Goal: Navigation & Orientation: Find specific page/section

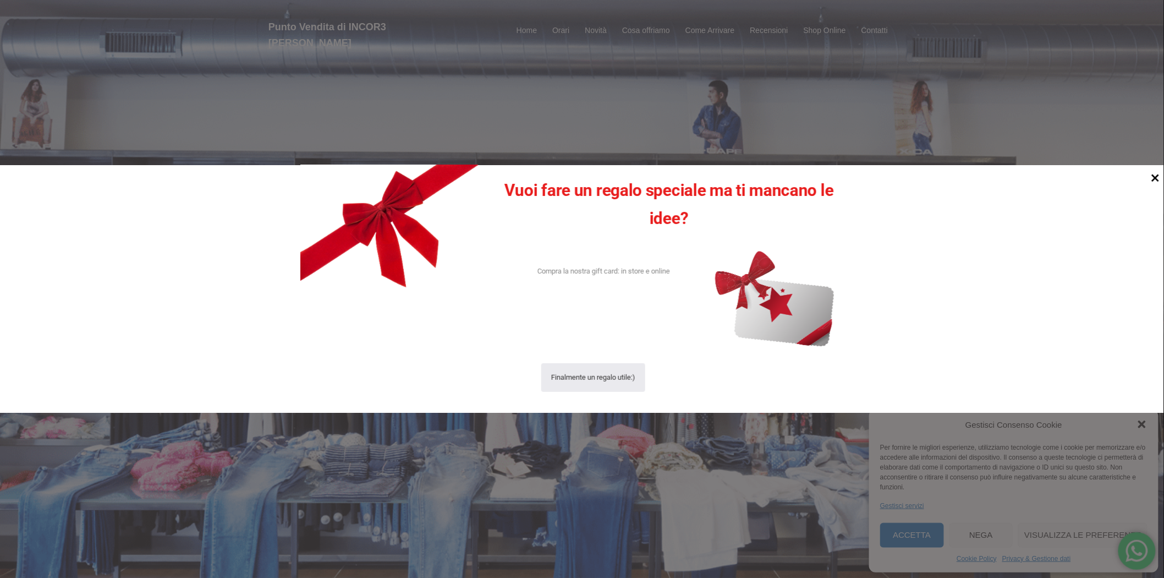
click at [1157, 176] on icon at bounding box center [1156, 178] width 8 height 8
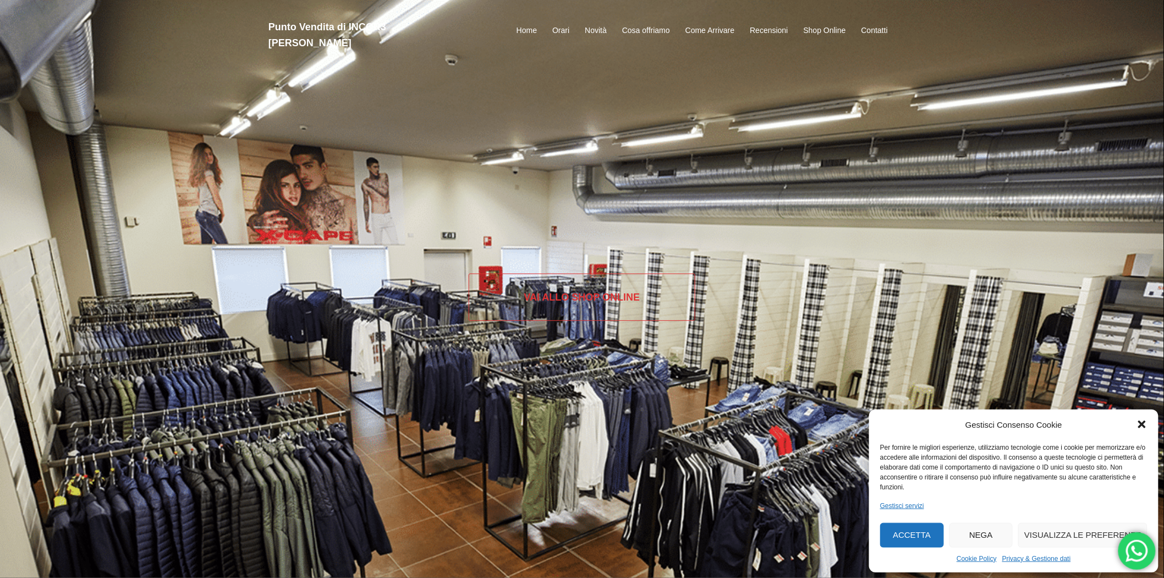
click at [600, 303] on link "Vai allo SHOP ONLINE" at bounding box center [582, 296] width 227 height 47
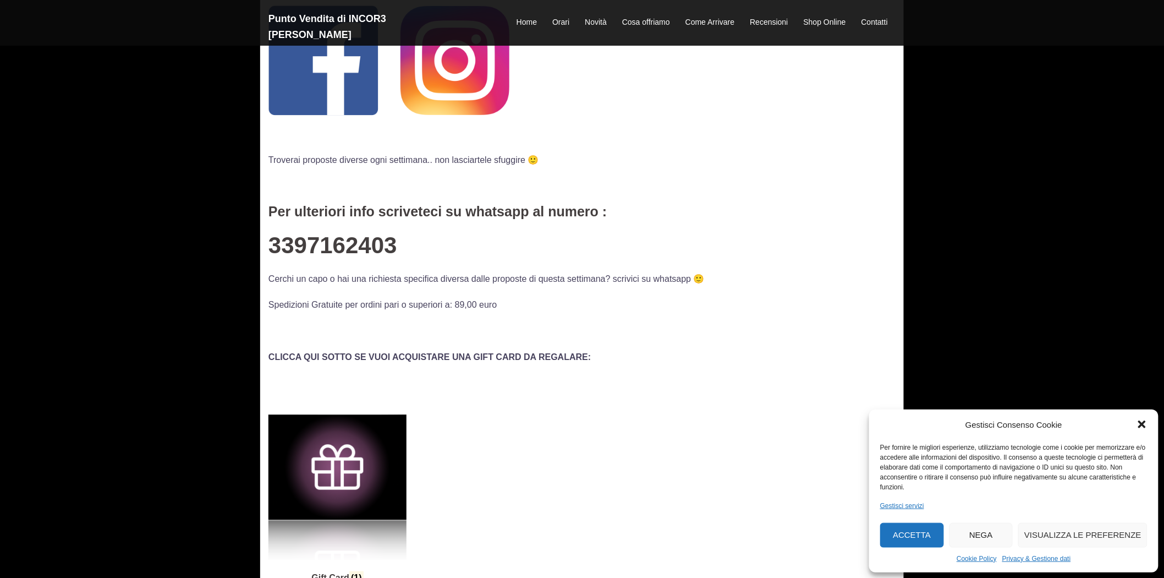
scroll to position [233, 0]
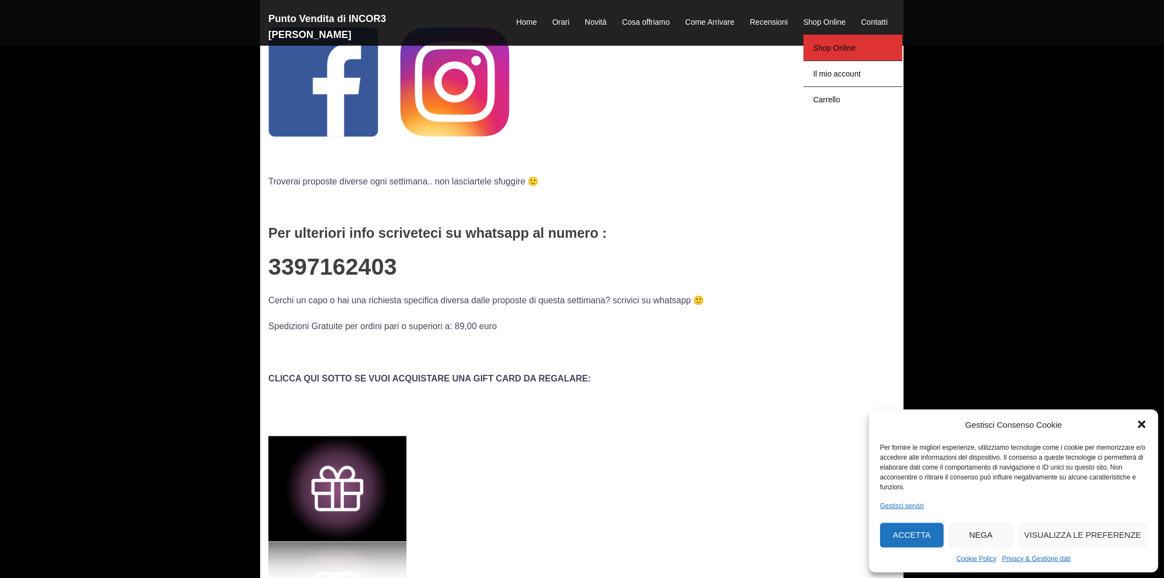
click at [839, 36] on link "Shop Online" at bounding box center [853, 48] width 99 height 26
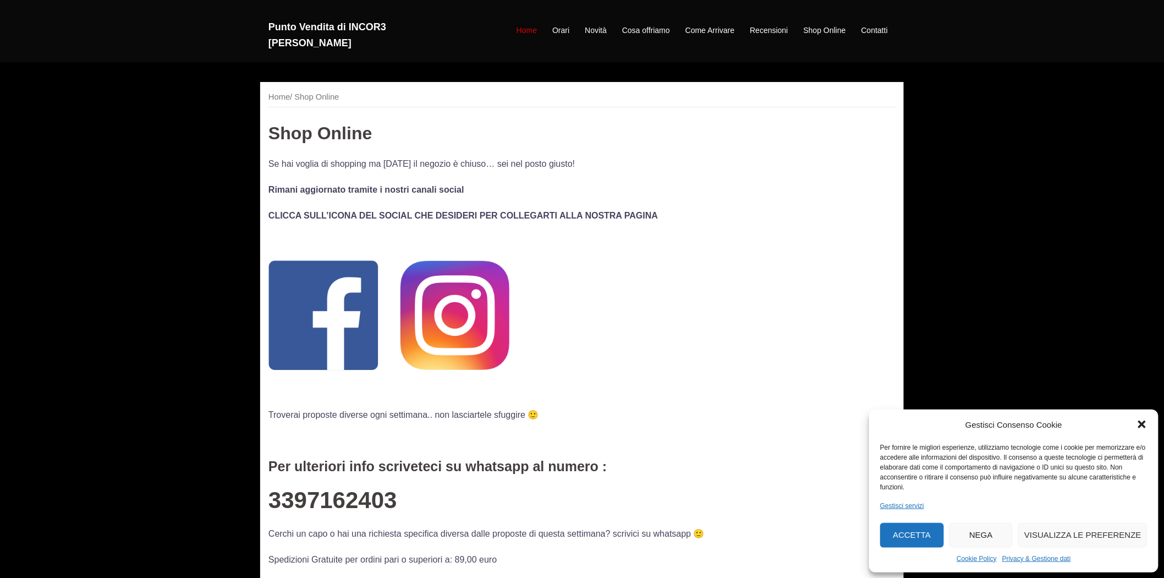
click at [524, 24] on link "Home" at bounding box center [527, 30] width 20 height 13
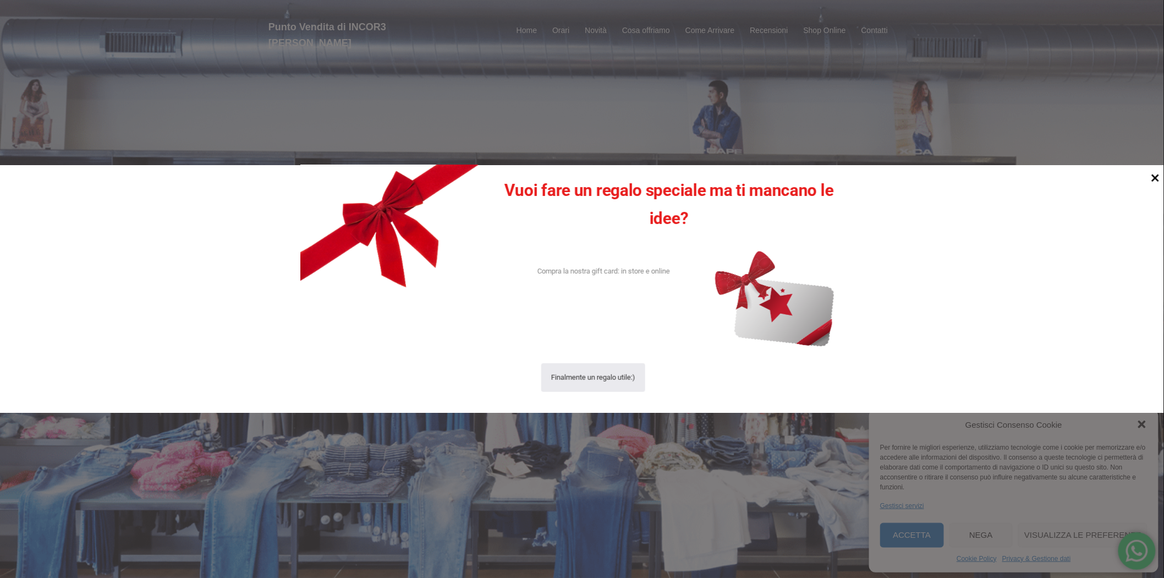
click at [1153, 174] on icon at bounding box center [1156, 178] width 8 height 8
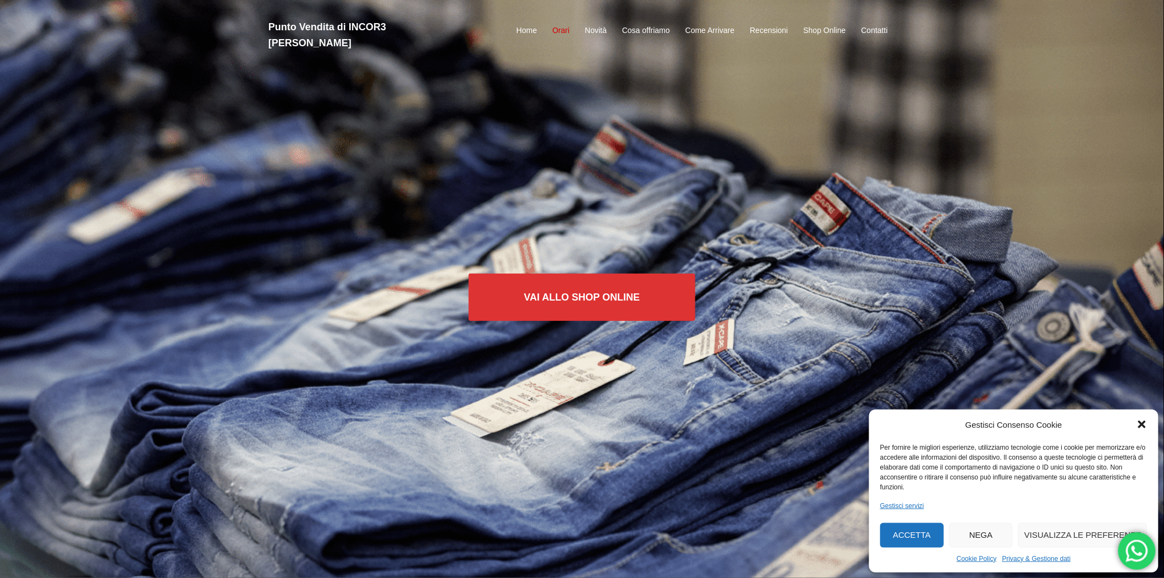
click at [563, 24] on link "Orari" at bounding box center [560, 30] width 17 height 13
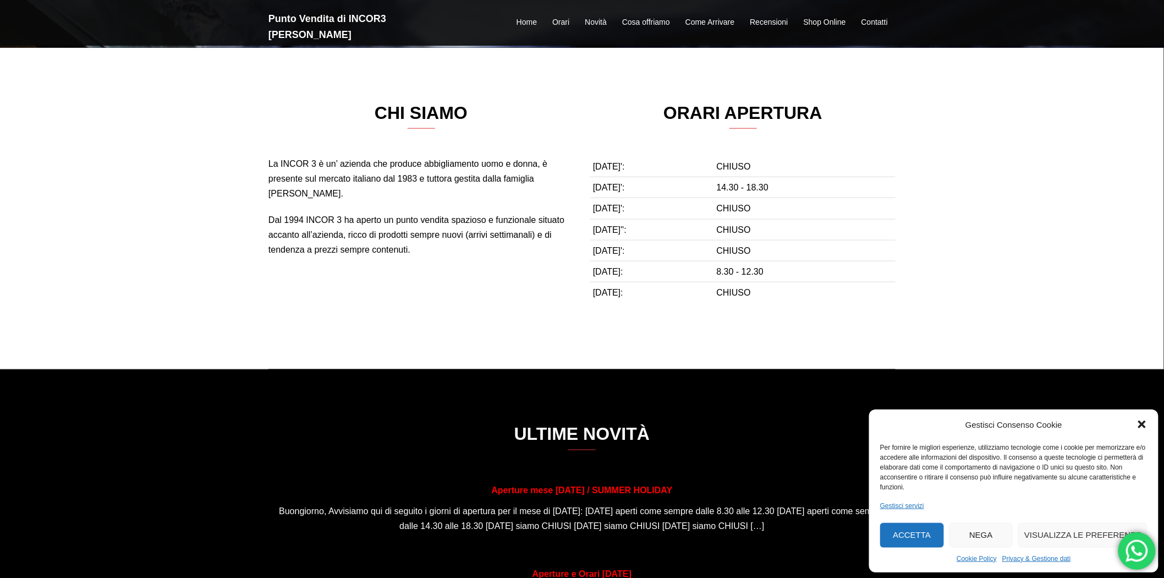
scroll to position [539, 0]
